Goal: Information Seeking & Learning: Understand process/instructions

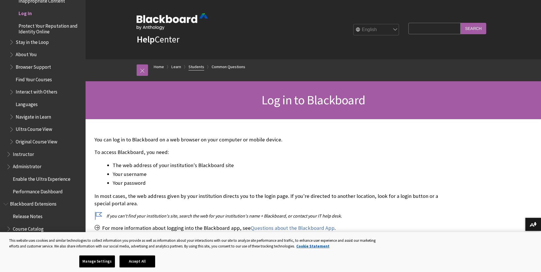
click at [199, 66] on link "Students" at bounding box center [197, 66] width 16 height 7
